Goal: Task Accomplishment & Management: Manage account settings

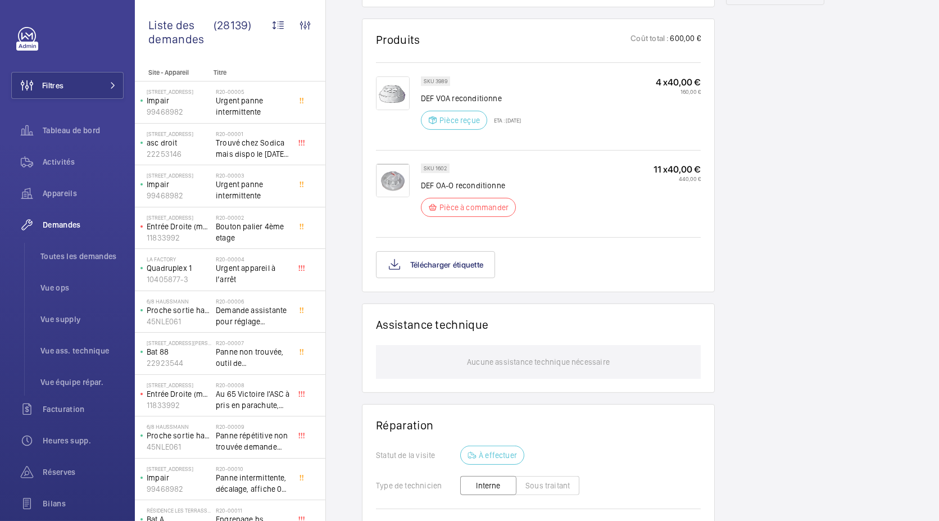
scroll to position [678, 0]
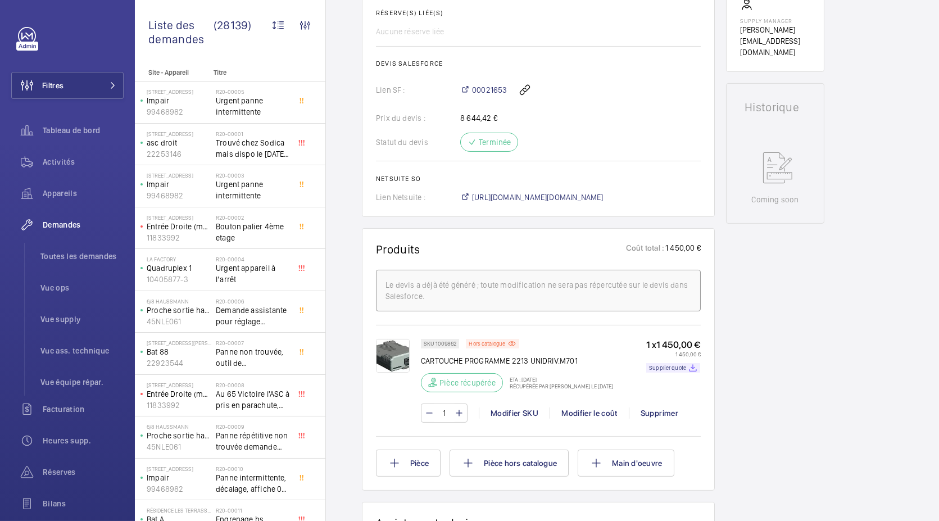
scroll to position [469, 0]
